Goal: Task Accomplishment & Management: Use online tool/utility

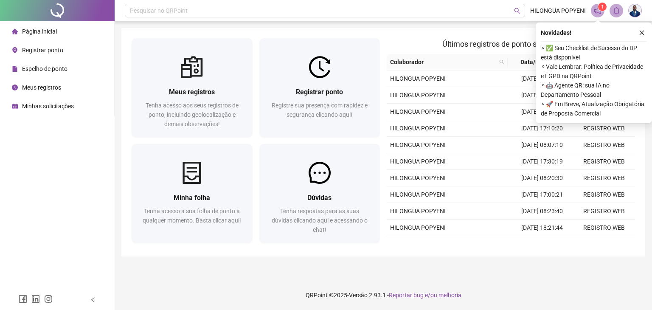
click at [58, 50] on span "Registrar ponto" at bounding box center [42, 50] width 41 height 7
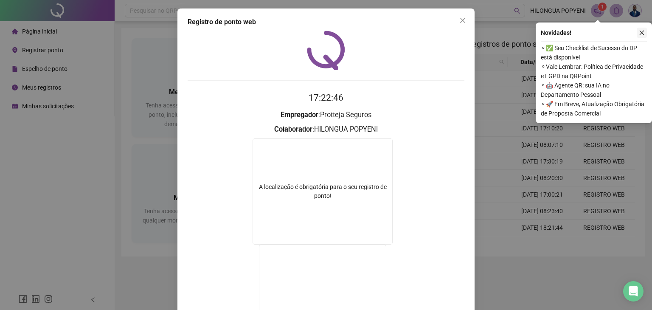
click at [641, 33] on icon "close" at bounding box center [642, 33] width 5 height 5
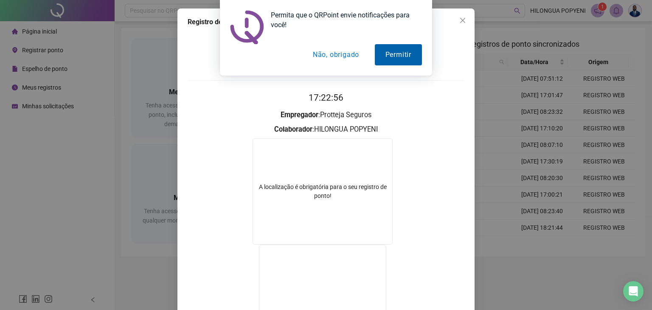
click at [403, 48] on button "Permitir" at bounding box center [398, 54] width 47 height 21
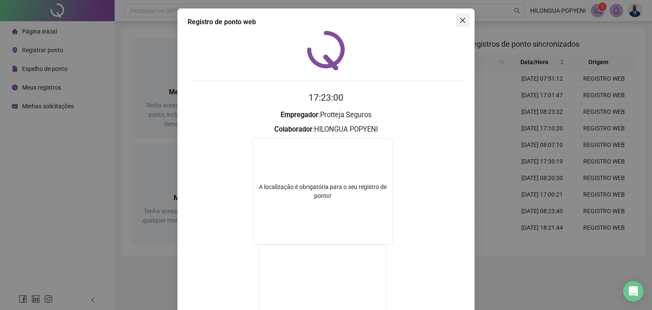
click at [460, 18] on icon "close" at bounding box center [462, 20] width 5 height 5
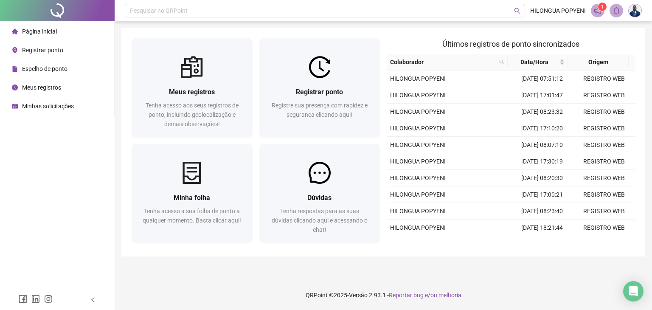
click at [40, 50] on span "Registrar ponto" at bounding box center [42, 50] width 41 height 7
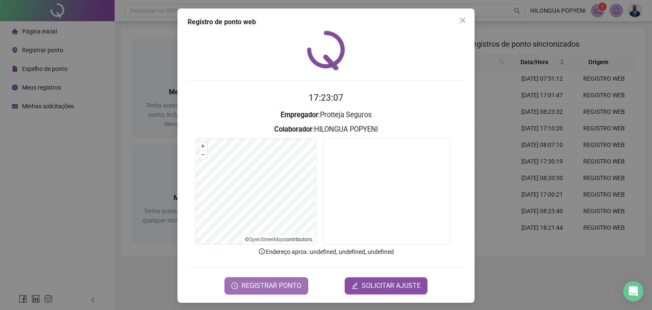
click at [260, 283] on span "REGISTRAR PONTO" at bounding box center [272, 286] width 60 height 10
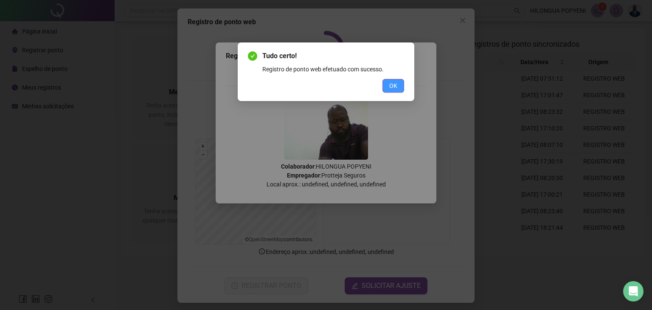
click at [389, 82] on span "OK" at bounding box center [393, 85] width 8 height 9
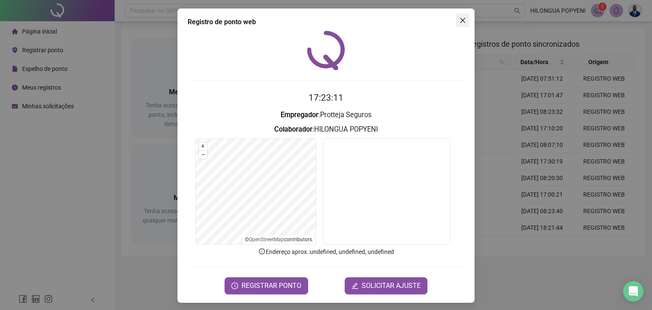
click at [459, 20] on icon "close" at bounding box center [462, 20] width 7 height 7
